Goal: Download file/media

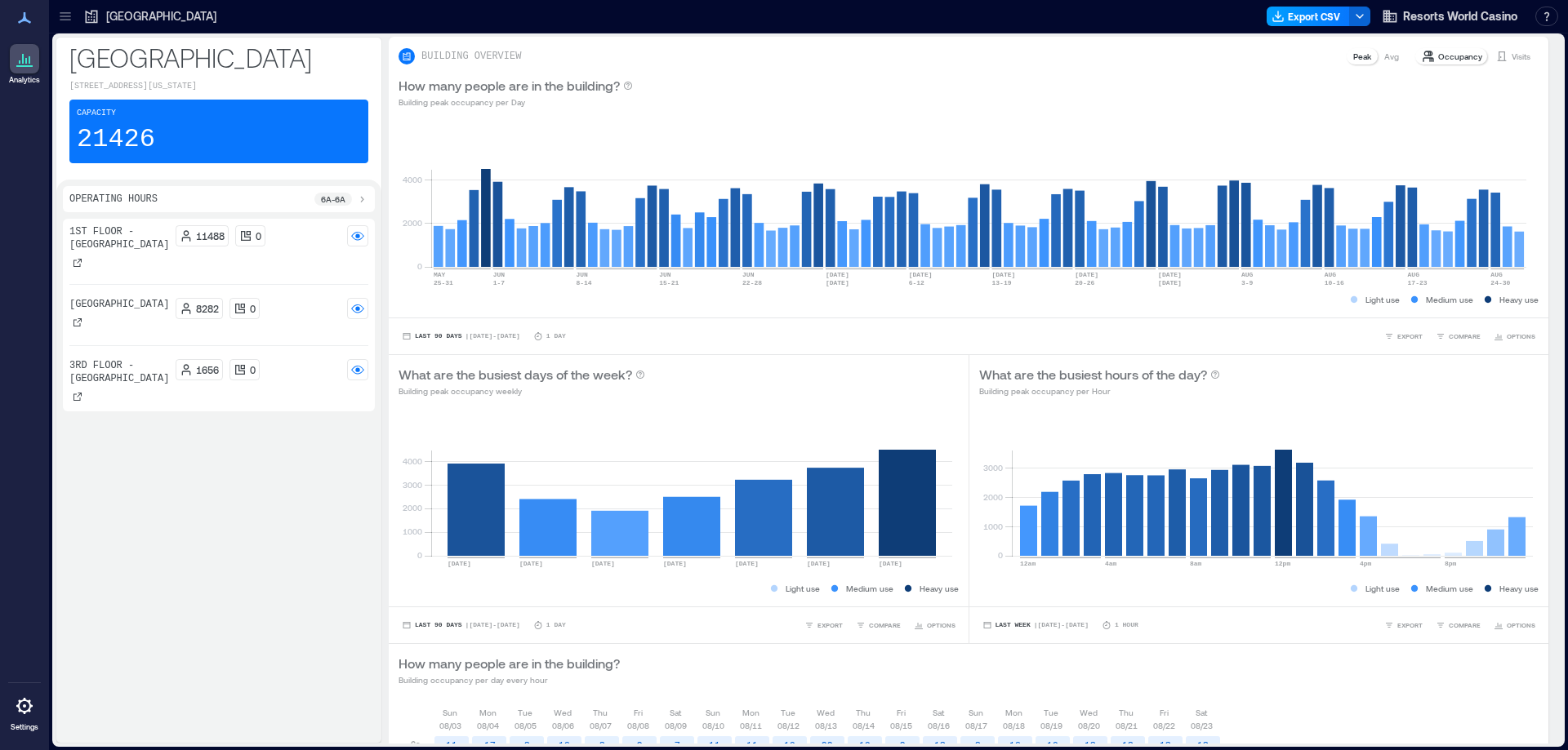
click at [1293, 14] on button "Export CSV" at bounding box center [1308, 16] width 83 height 19
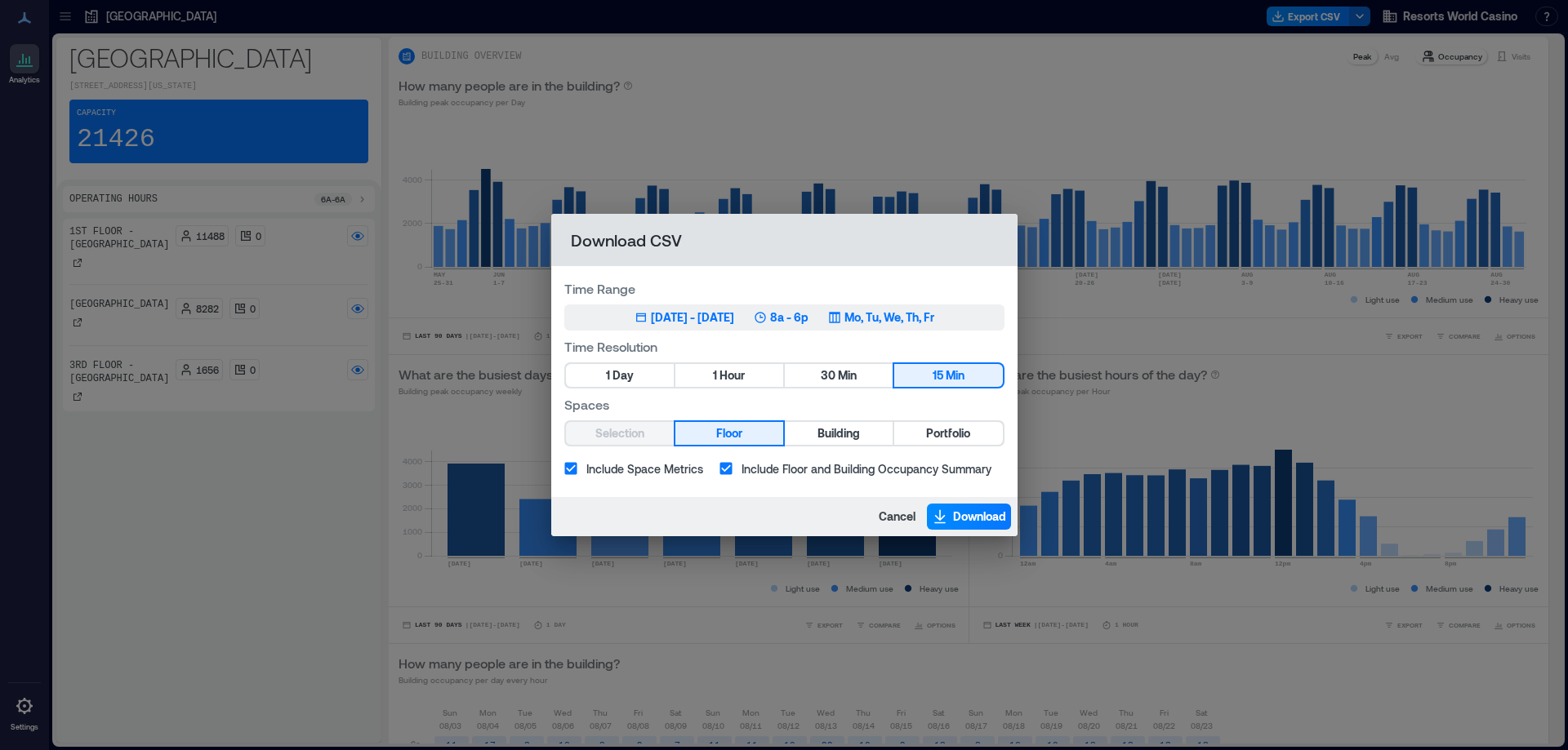
click at [734, 320] on div "May 27, 2025 - Aug 26, 2025" at bounding box center [692, 317] width 83 height 16
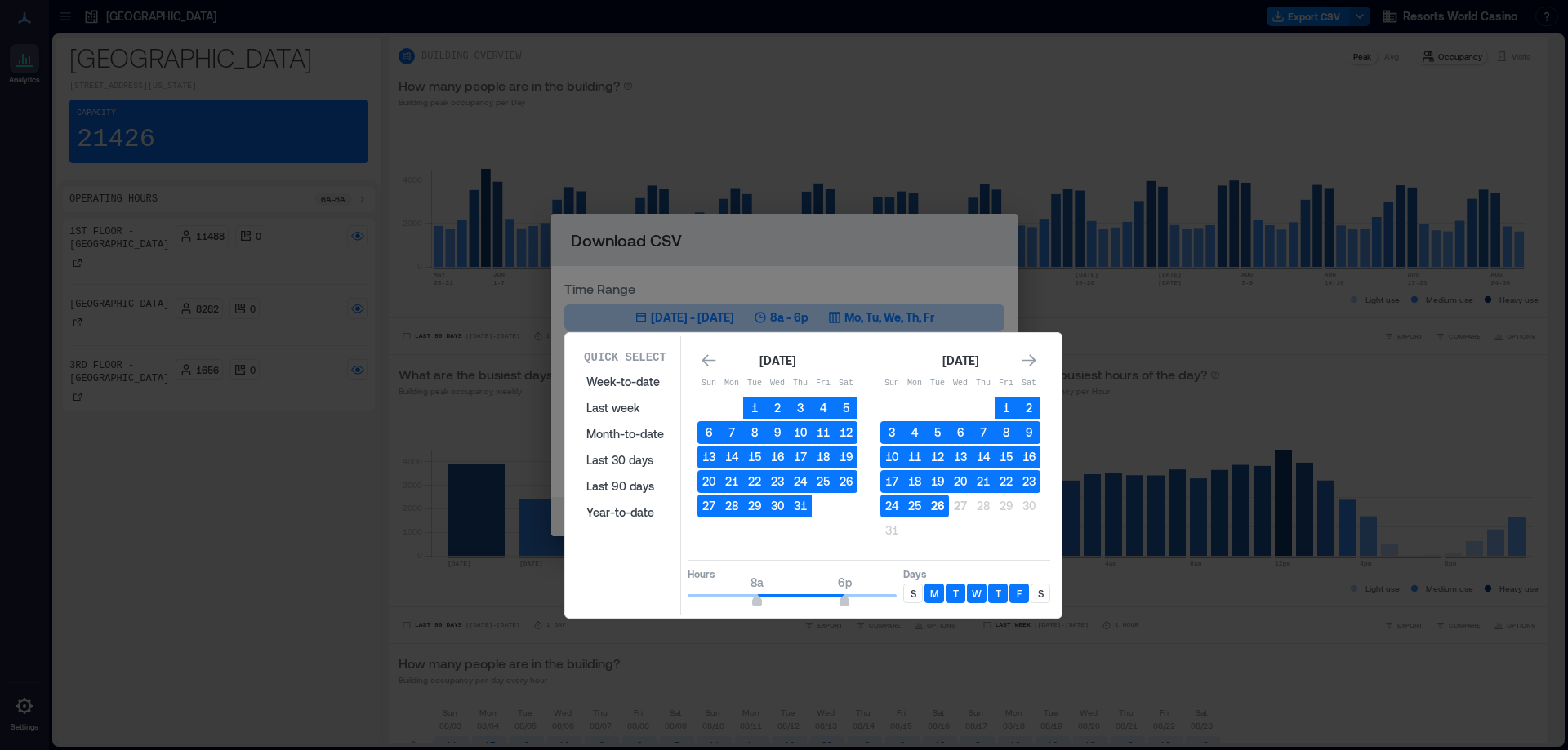
click at [937, 511] on button "26" at bounding box center [937, 506] width 23 height 23
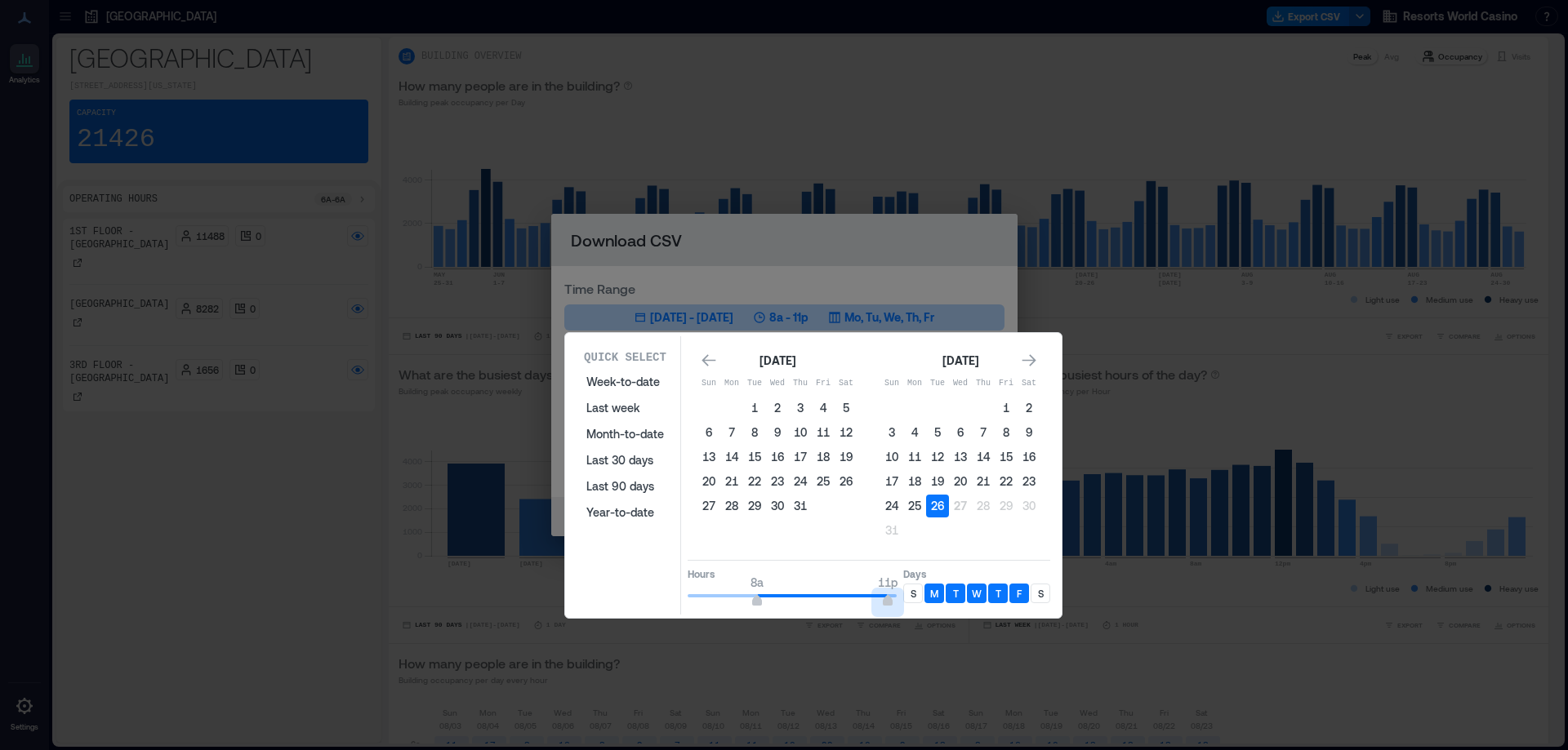
type input "**"
drag, startPoint x: 841, startPoint y: 598, endPoint x: 920, endPoint y: 603, distance: 79.2
click at [920, 603] on div "Hours 8a 12a Days S M T W T F S" at bounding box center [869, 583] width 363 height 48
type input "*"
drag, startPoint x: 762, startPoint y: 598, endPoint x: 633, endPoint y: 598, distance: 129.0
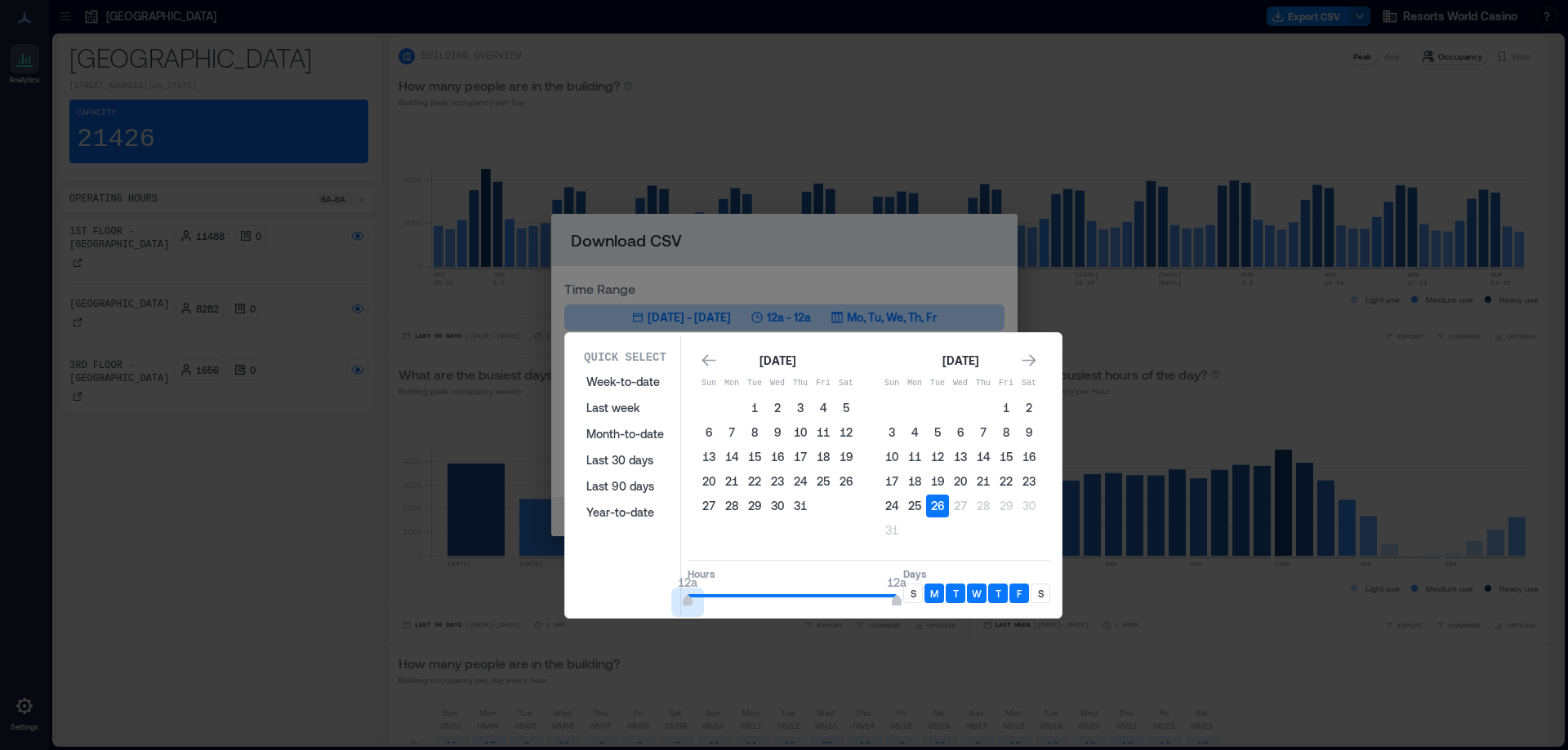
click at [633, 598] on div "Quick Select Week-to-date Last week Month-to-date Last 30 days Last 90 days Yea…" at bounding box center [813, 476] width 487 height 279
click at [909, 597] on div "S" at bounding box center [913, 593] width 19 height 19
click at [1046, 594] on div "S" at bounding box center [1040, 593] width 19 height 19
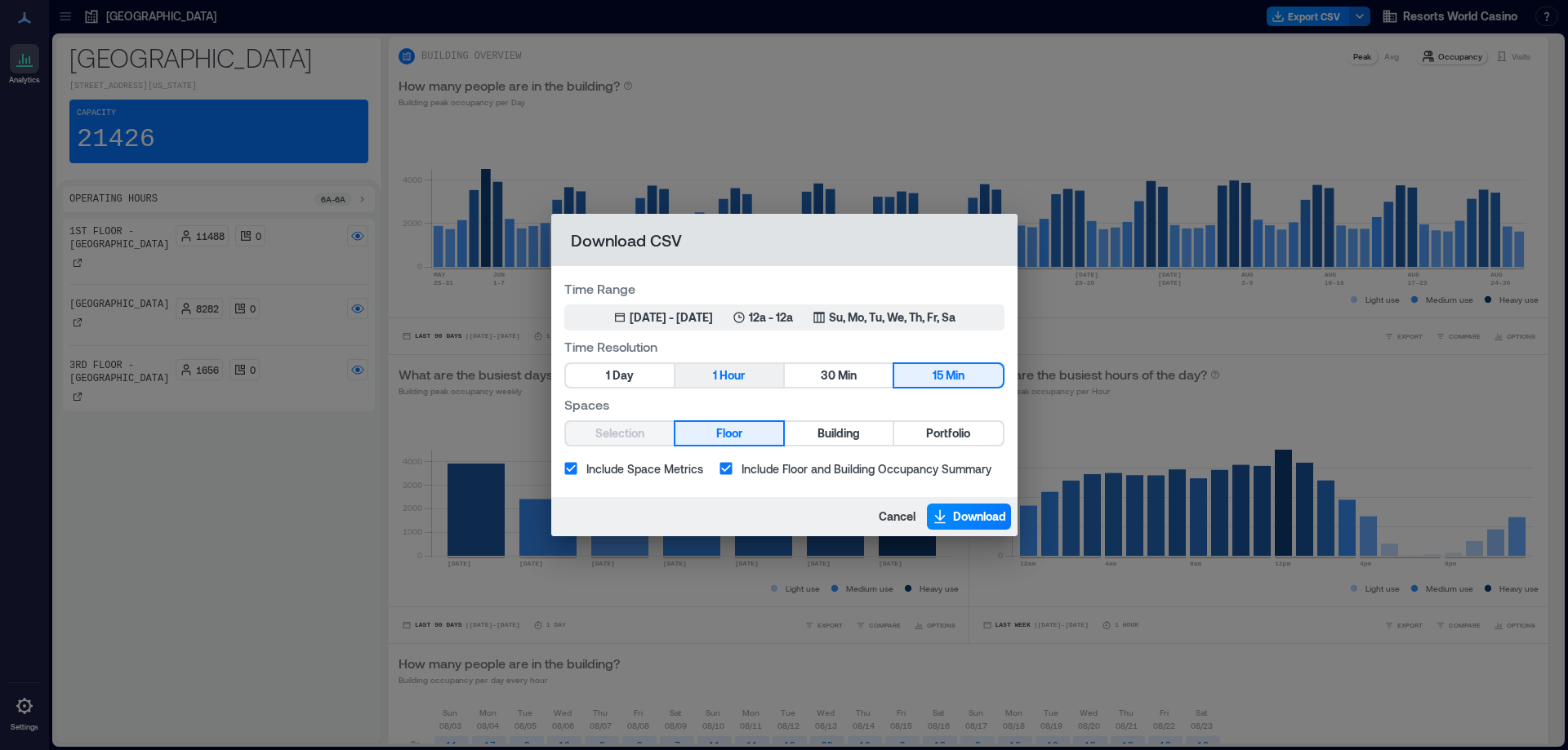
click at [719, 376] on button "1 Hour" at bounding box center [729, 375] width 108 height 23
click at [943, 431] on span "Portfolio" at bounding box center [948, 434] width 44 height 20
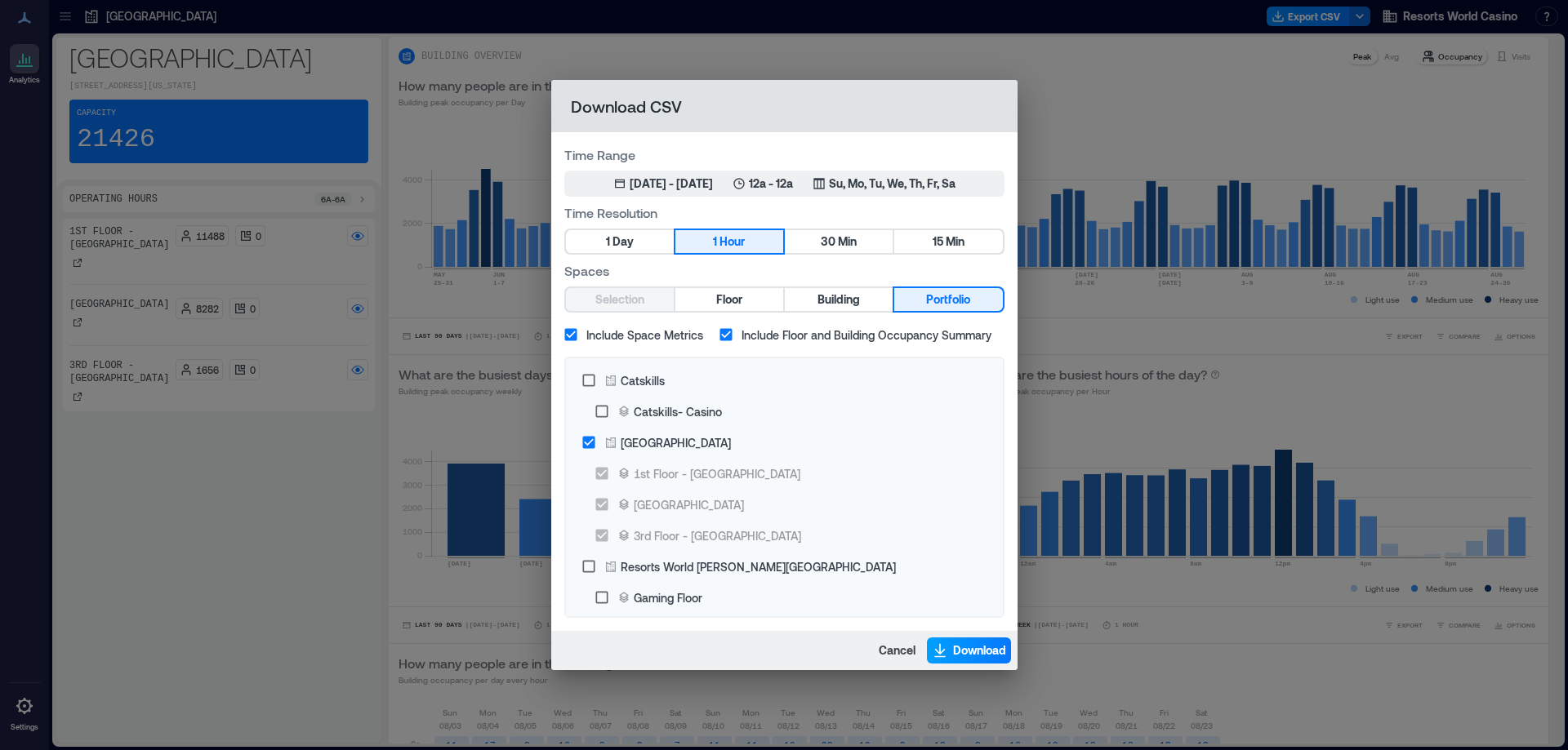
click at [947, 647] on button "Download" at bounding box center [969, 651] width 84 height 26
